Goal: Task Accomplishment & Management: Manage account settings

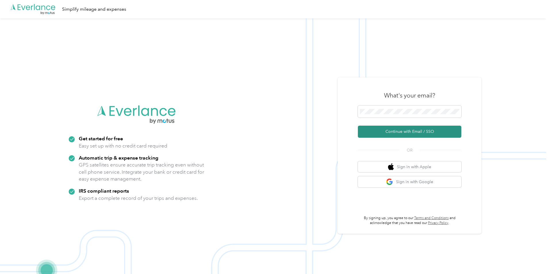
click at [450, 131] on button "Continue with Email / SSO" at bounding box center [409, 132] width 103 height 12
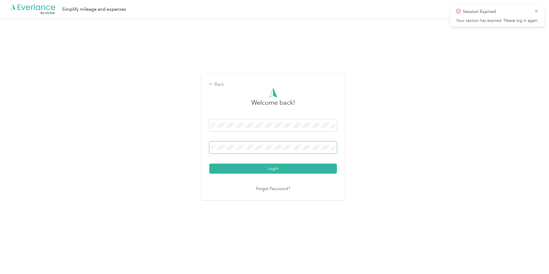
click at [335, 148] on div at bounding box center [335, 148] width 0 height 0
click at [410, 206] on div "Back Welcome back! Login Forgot Password?" at bounding box center [273, 138] width 546 height 241
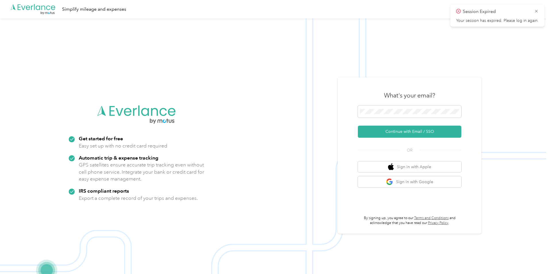
click at [512, 22] on p "Your session has expired. Please log in again." at bounding box center [497, 20] width 82 height 5
click at [479, 18] on p "Your session has expired. Please log in again." at bounding box center [497, 20] width 82 height 5
click at [473, 9] on p "Session Expired" at bounding box center [495, 11] width 67 height 7
click at [458, 11] on icon at bounding box center [458, 11] width 5 height 5
click at [459, 11] on icon at bounding box center [458, 11] width 2 height 2
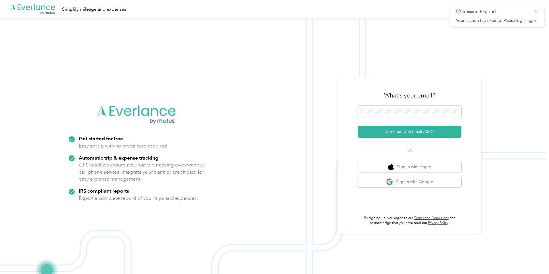
click at [536, 10] on icon at bounding box center [536, 11] width 5 height 5
click at [546, 94] on img at bounding box center [273, 155] width 546 height 274
click at [440, 181] on button "Sign in with Google" at bounding box center [409, 181] width 103 height 11
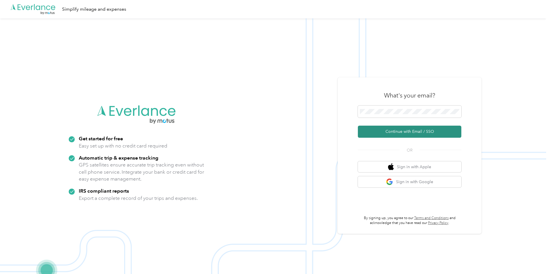
click at [427, 130] on button "Continue with Email / SSO" at bounding box center [409, 132] width 103 height 12
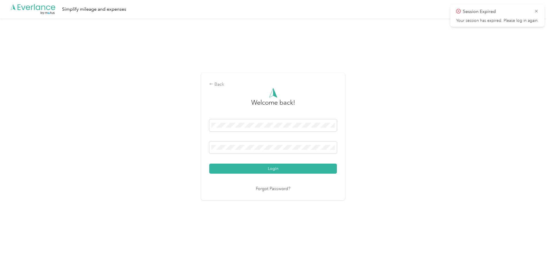
click at [516, 16] on div "Session Expired Your session has expired. Please log in again." at bounding box center [497, 15] width 82 height 15
click at [499, 15] on p "Session Expired" at bounding box center [495, 11] width 67 height 7
click at [485, 13] on p "Session Expired" at bounding box center [495, 11] width 67 height 7
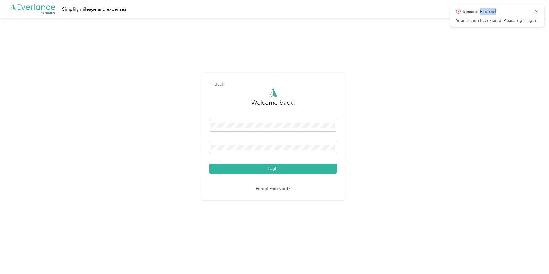
click at [485, 13] on p "Session Expired" at bounding box center [495, 11] width 67 height 7
click at [460, 9] on icon at bounding box center [458, 11] width 5 height 5
click at [335, 148] on div at bounding box center [335, 148] width 0 height 0
click at [335, 126] on div at bounding box center [335, 126] width 0 height 0
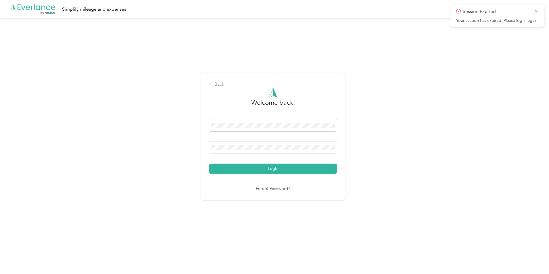
click at [367, 154] on div "Back Welcome back! Login Forgot Password?" at bounding box center [273, 138] width 546 height 241
click at [297, 165] on button "Login" at bounding box center [273, 168] width 128 height 10
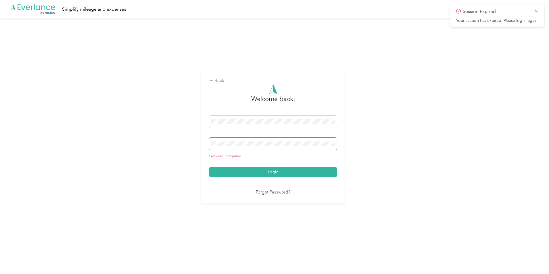
click at [294, 148] on span at bounding box center [273, 144] width 128 height 12
